Goal: Transaction & Acquisition: Subscribe to service/newsletter

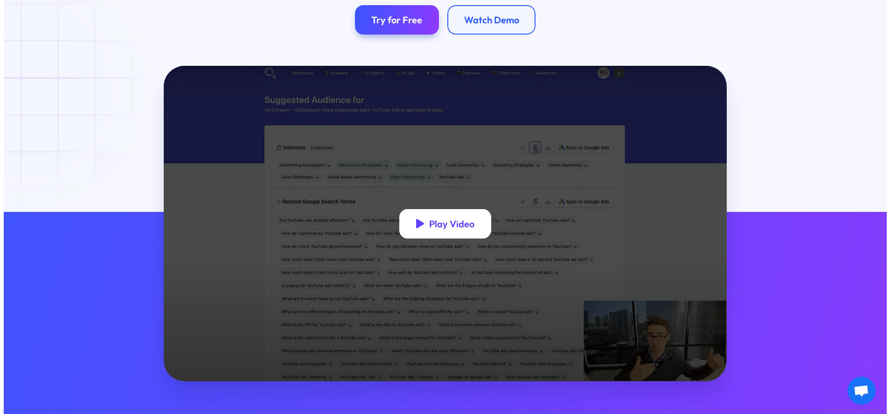
scroll to position [221, 0]
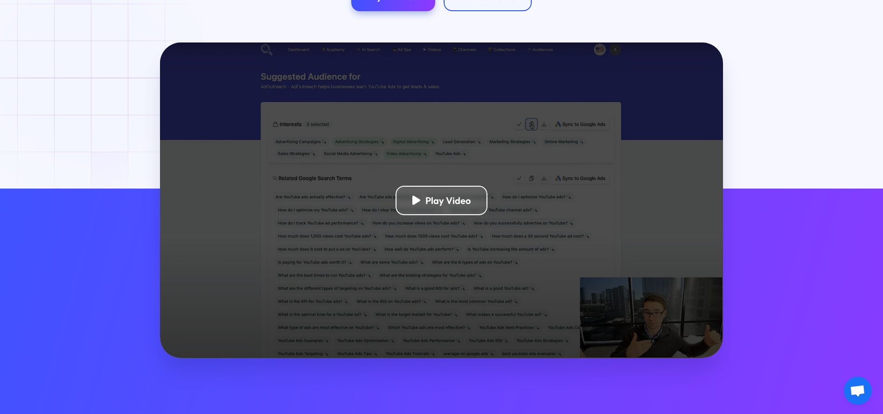
click at [445, 220] on div "Play Video" at bounding box center [441, 199] width 563 height 315
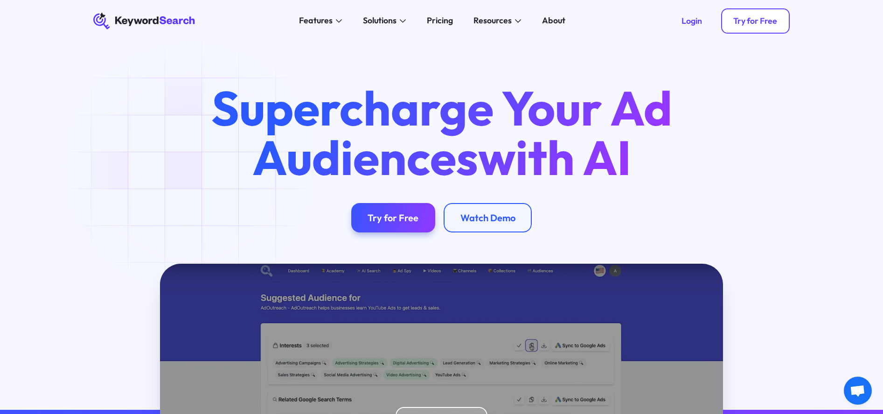
click at [745, 25] on div "Try for Free" at bounding box center [755, 21] width 44 height 10
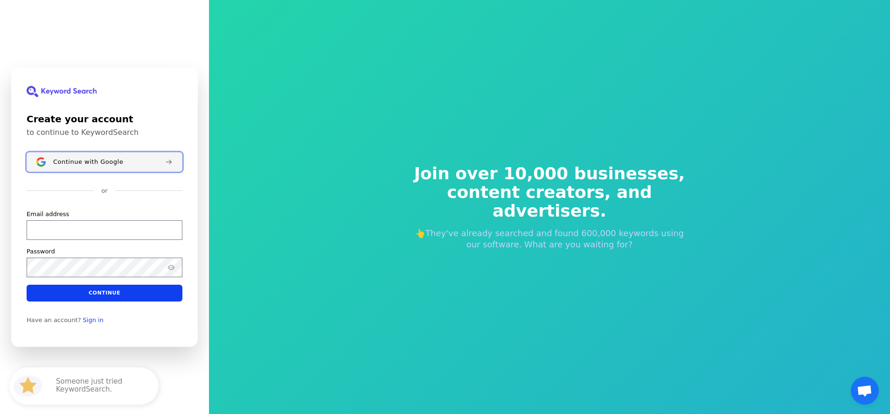
click at [100, 157] on button "Continue with Google" at bounding box center [105, 162] width 156 height 20
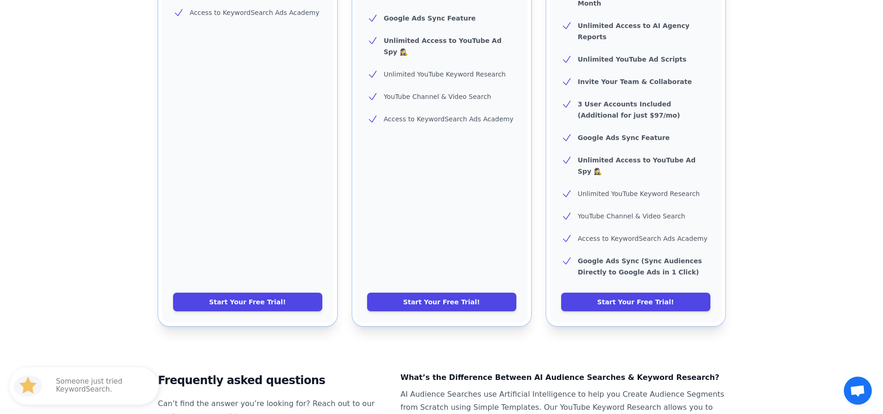
scroll to position [378, 0]
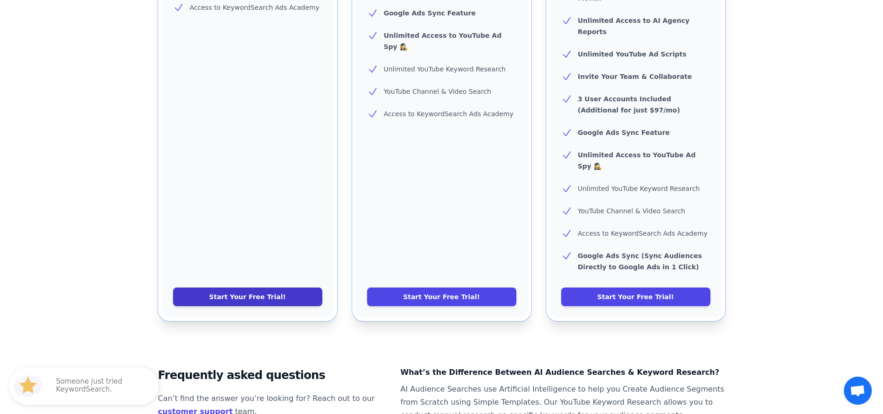
click at [266, 287] on link "Start Your Free Trial!" at bounding box center [247, 296] width 149 height 19
